Goal: Find specific page/section: Find specific page/section

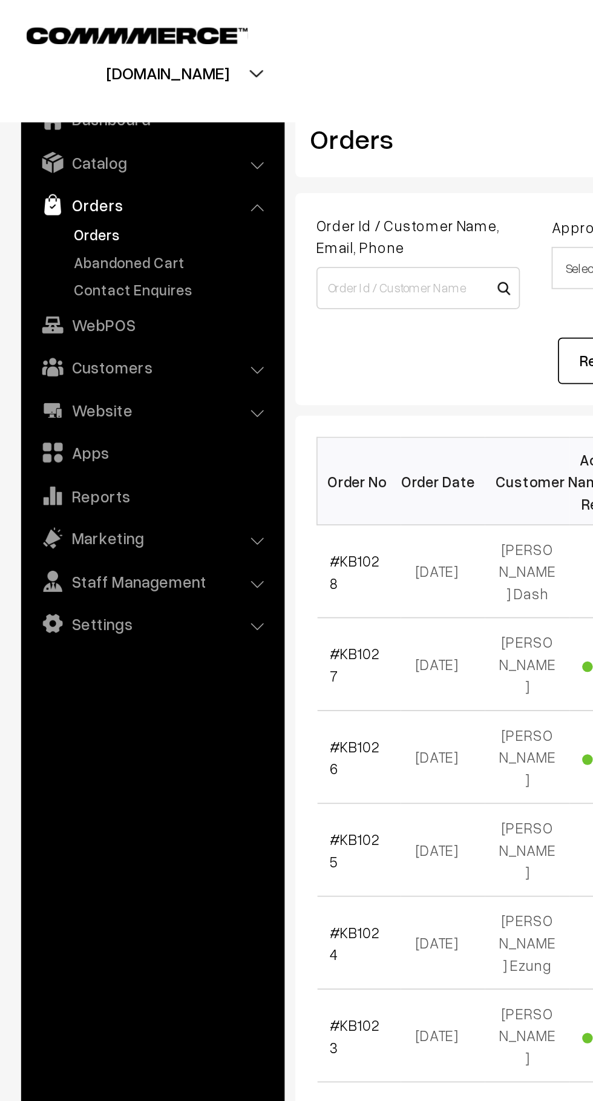
click at [100, 146] on link "Abandoned Cart" at bounding box center [99, 150] width 120 height 13
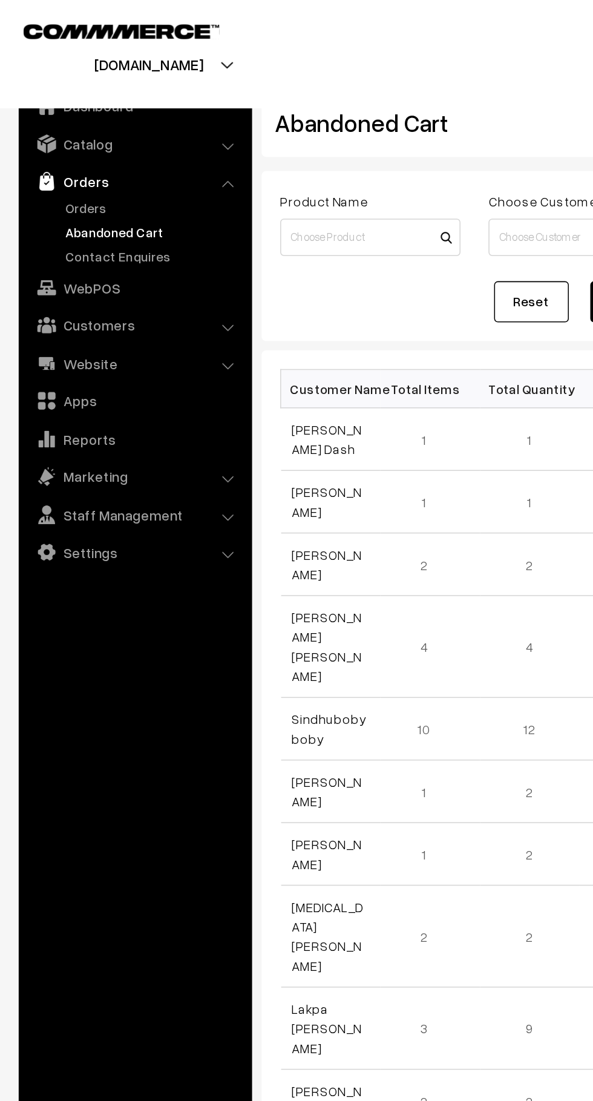
click at [119, 203] on link "Customers" at bounding box center [87, 211] width 144 height 22
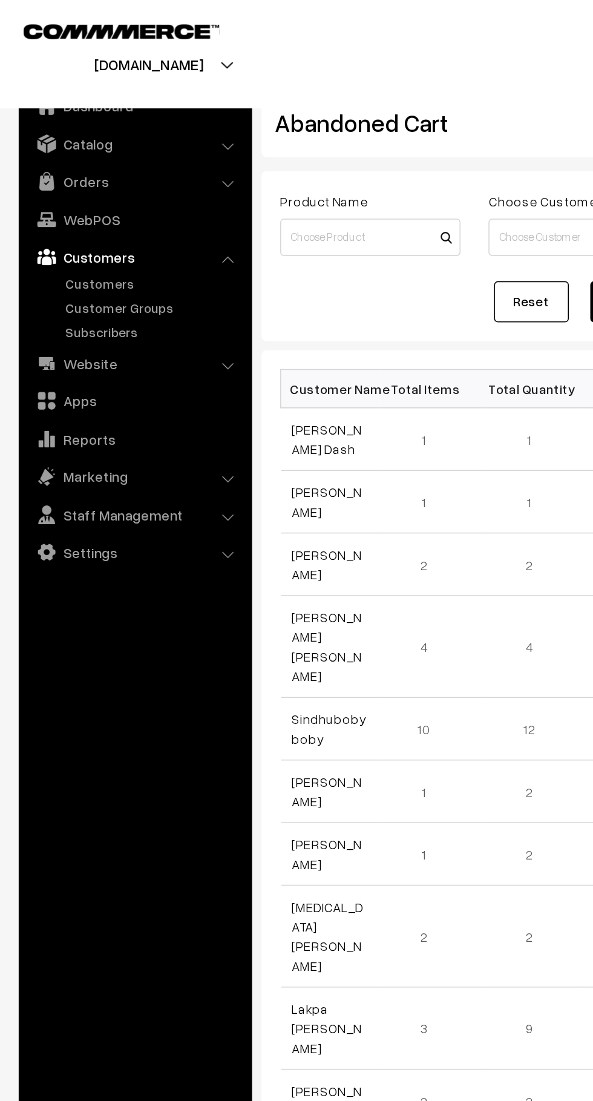
click at [90, 183] on link "Customers" at bounding box center [99, 183] width 120 height 13
